Goal: Task Accomplishment & Management: Manage account settings

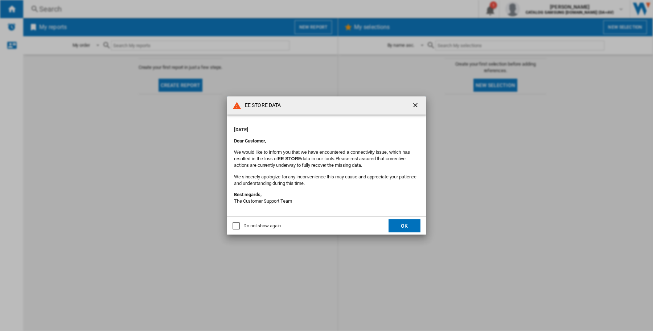
click at [412, 104] on ng-md-icon "getI18NText('BUTTONS.CLOSE_DIALOG')" at bounding box center [416, 106] width 9 height 9
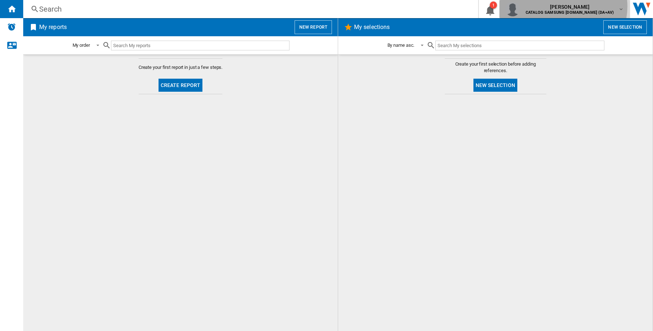
click at [580, 7] on span "[PERSON_NAME]" at bounding box center [570, 6] width 88 height 7
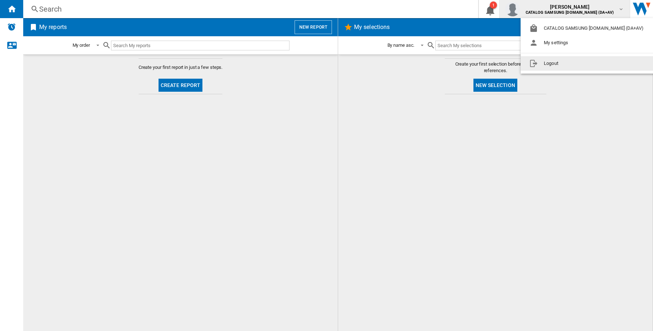
click at [574, 62] on button "Logout" at bounding box center [588, 63] width 135 height 15
